Goal: Task Accomplishment & Management: Manage account settings

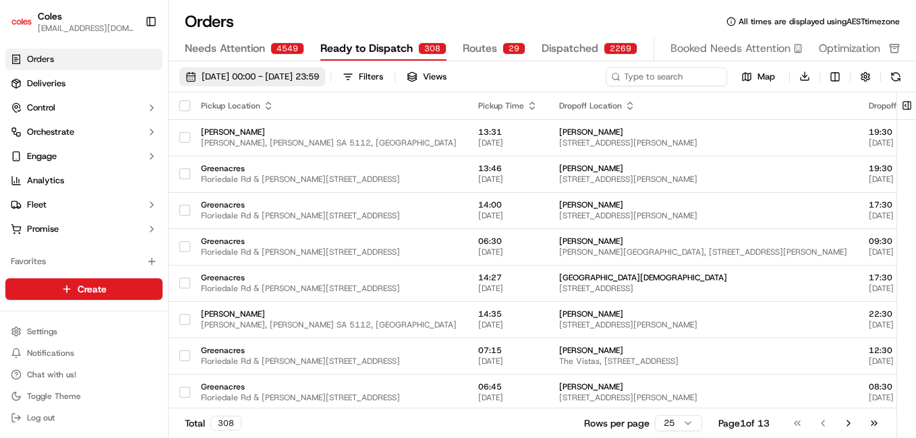
click at [239, 80] on span "[DATE] 00:00 - [DATE] 23:59" at bounding box center [260, 77] width 117 height 12
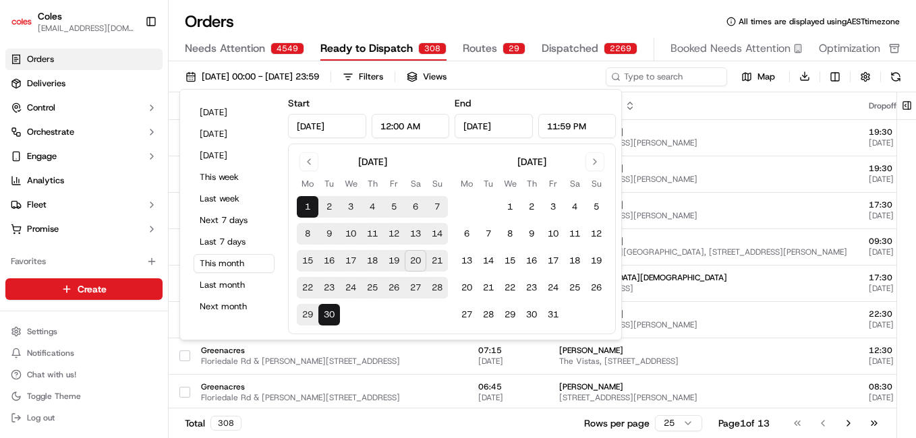
click at [411, 268] on button "20" at bounding box center [416, 261] width 22 height 22
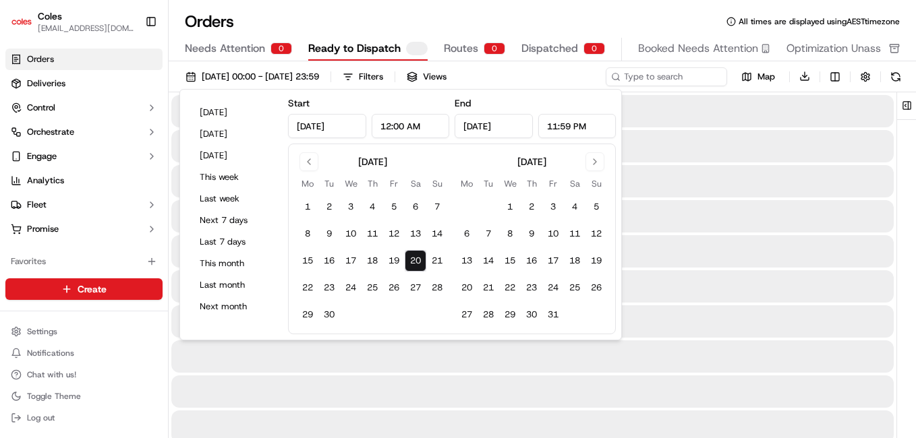
type input "[DATE]"
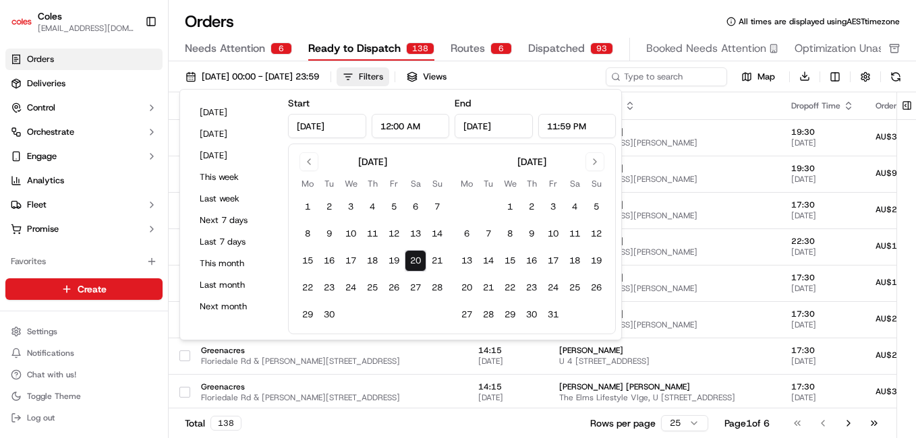
click at [383, 82] on div "Filters" at bounding box center [371, 77] width 24 height 12
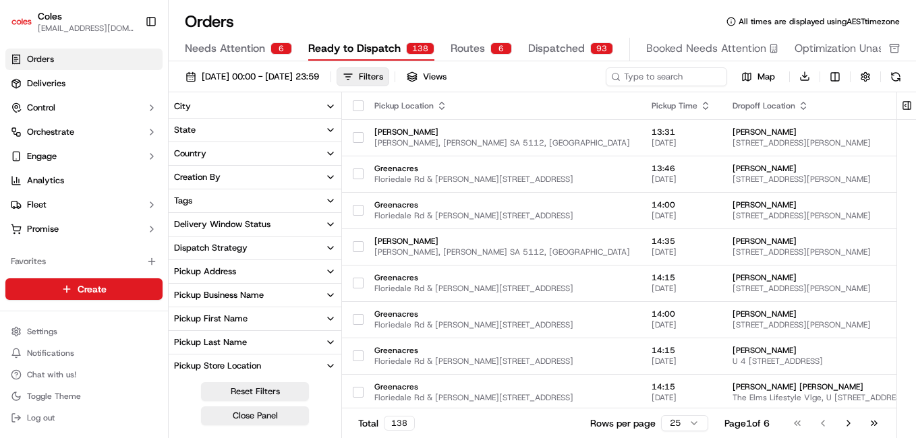
click at [304, 233] on button "Delivery Window Status" at bounding box center [255, 224] width 173 height 23
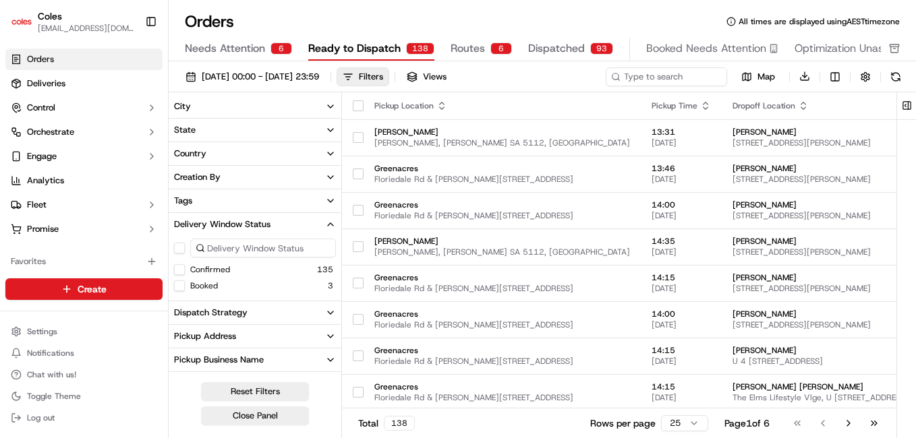
click at [178, 268] on button "Confirmed" at bounding box center [179, 269] width 11 height 11
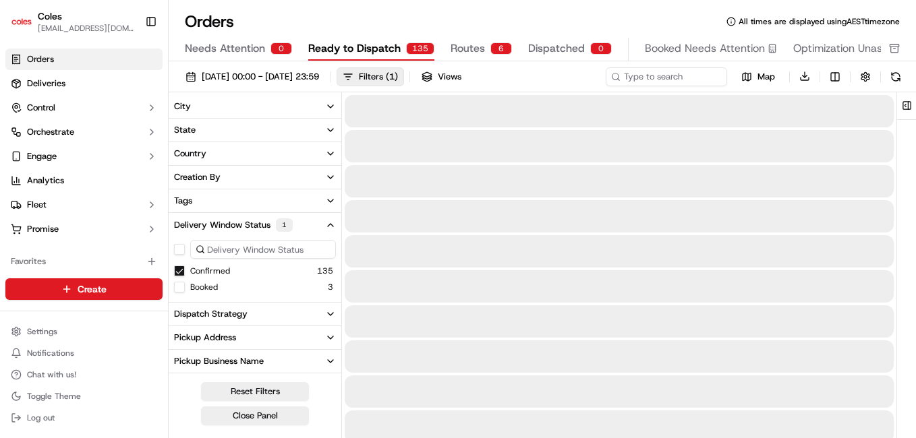
click at [177, 288] on button "Booked" at bounding box center [179, 287] width 11 height 11
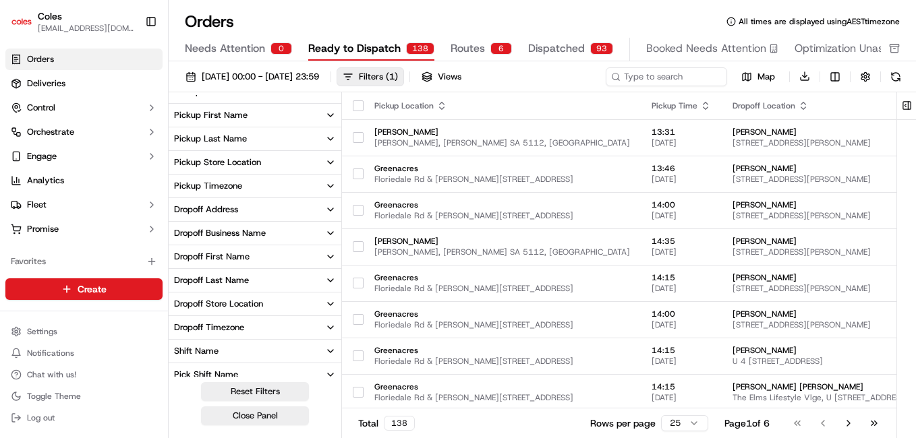
scroll to position [327, 0]
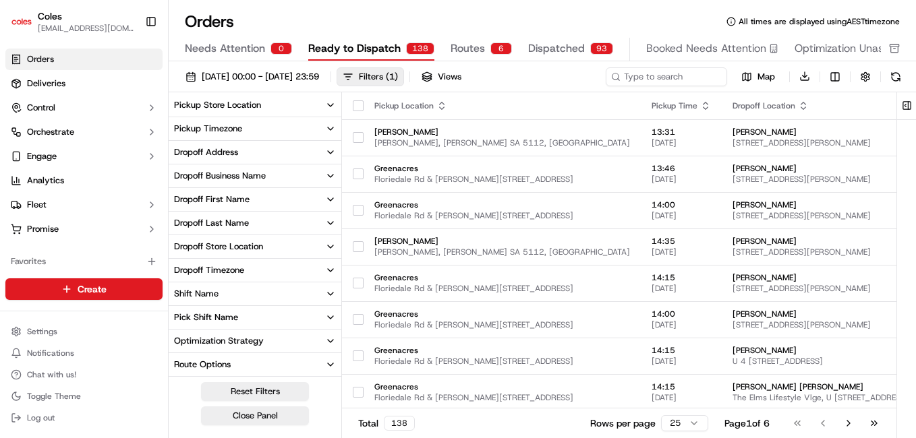
click at [263, 320] on button "Pick Shift Name" at bounding box center [255, 317] width 173 height 23
click at [182, 363] on button "S01" at bounding box center [179, 362] width 11 height 11
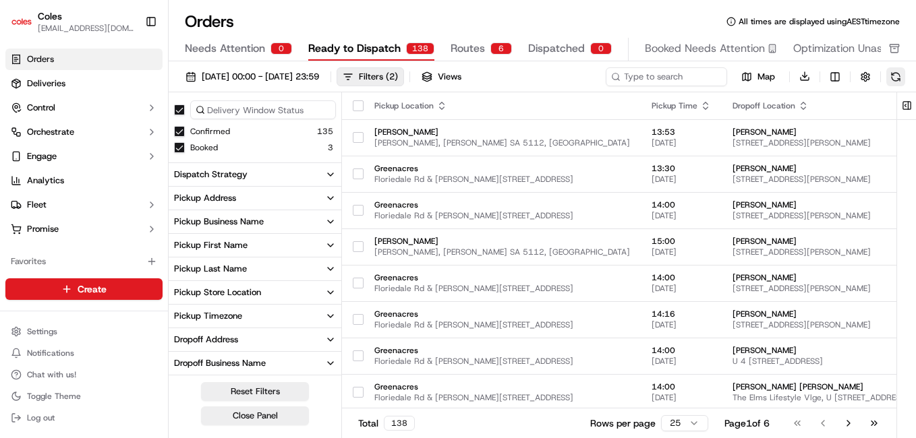
click at [891, 80] on button at bounding box center [895, 76] width 19 height 19
click at [80, 331] on html "Coles [EMAIL_ADDRESS][PERSON_NAME][PERSON_NAME][DOMAIN_NAME] Toggle Sidebar Ord…" at bounding box center [458, 219] width 916 height 438
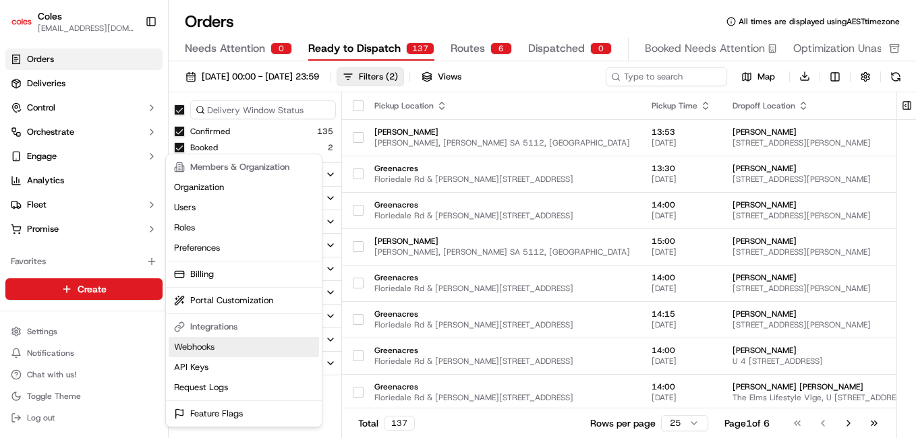
click at [200, 349] on link "Webhooks" at bounding box center [244, 347] width 150 height 20
